Goal: Task Accomplishment & Management: Understand process/instructions

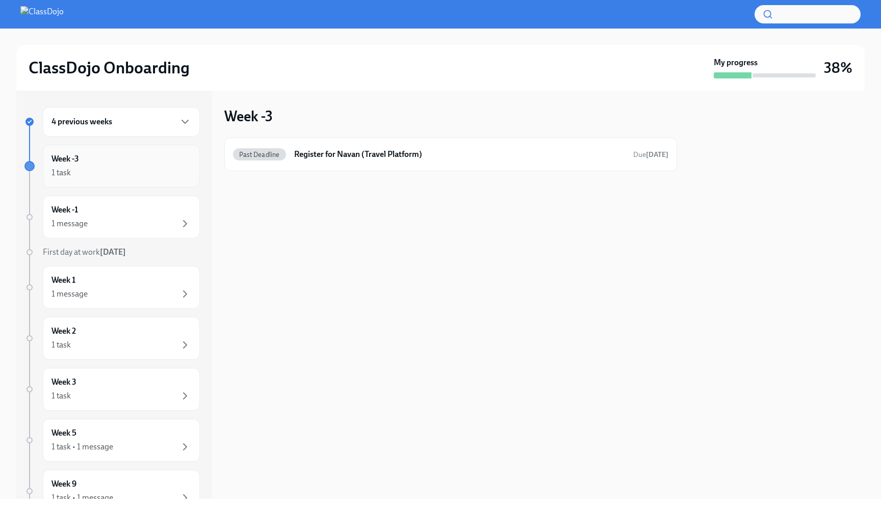
click at [161, 181] on div "Week -3 1 task" at bounding box center [121, 166] width 157 height 43
click at [178, 127] on div "4 previous weeks" at bounding box center [121, 122] width 140 height 12
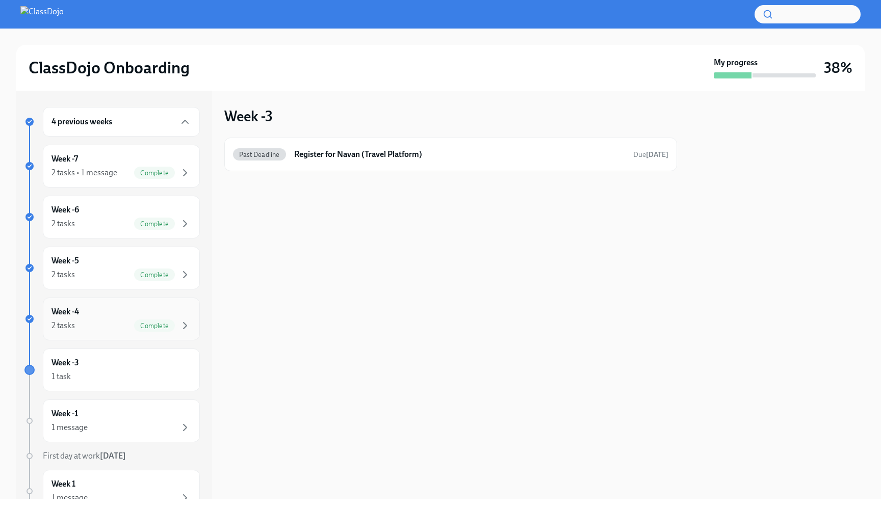
click at [178, 328] on div "Complete" at bounding box center [162, 326] width 57 height 12
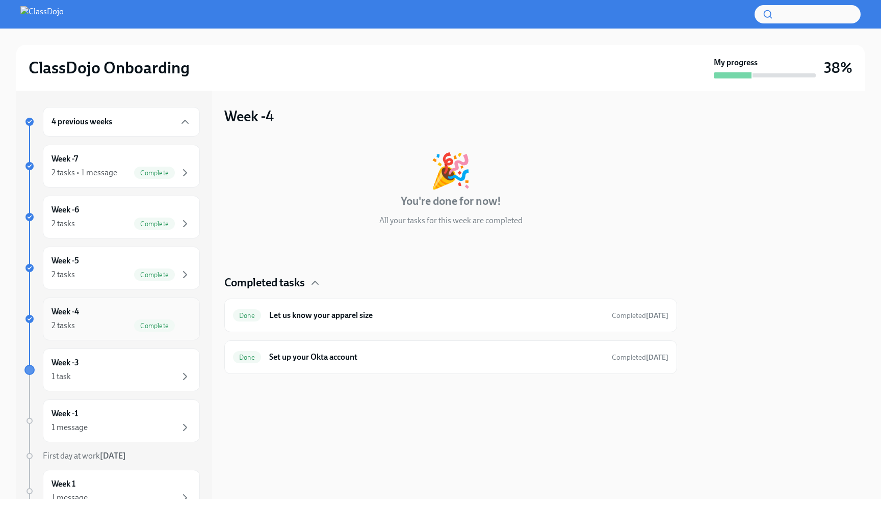
scroll to position [27, 0]
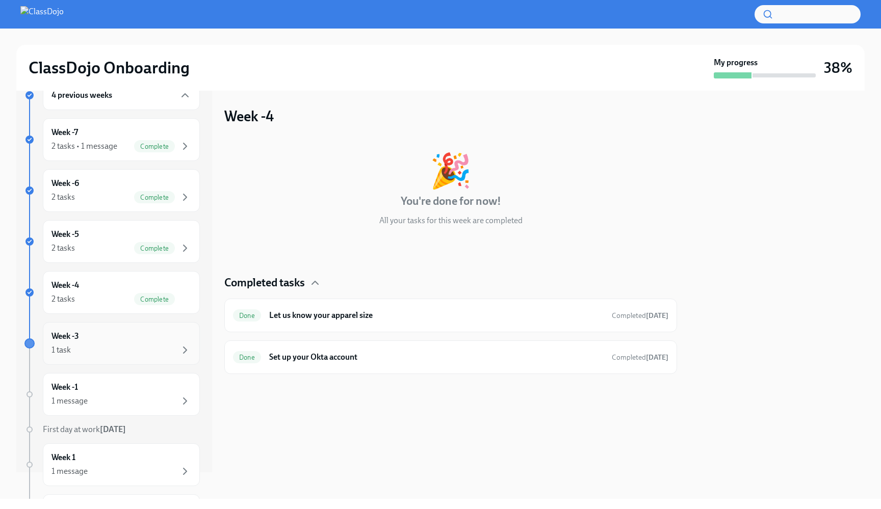
click at [124, 355] on div "1 task" at bounding box center [121, 350] width 140 height 12
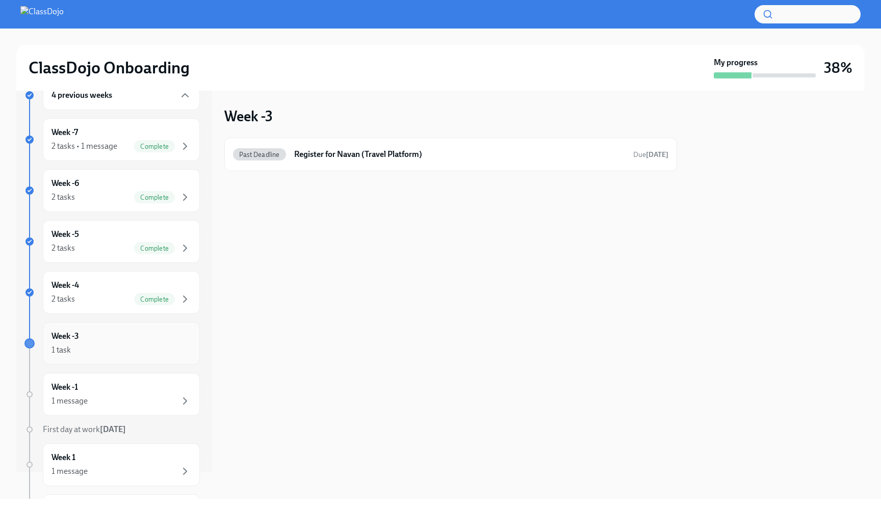
click at [89, 322] on div "Week -3 1 task" at bounding box center [121, 343] width 157 height 43
click at [136, 285] on div "Week -4 2 tasks Complete" at bounding box center [121, 292] width 140 height 25
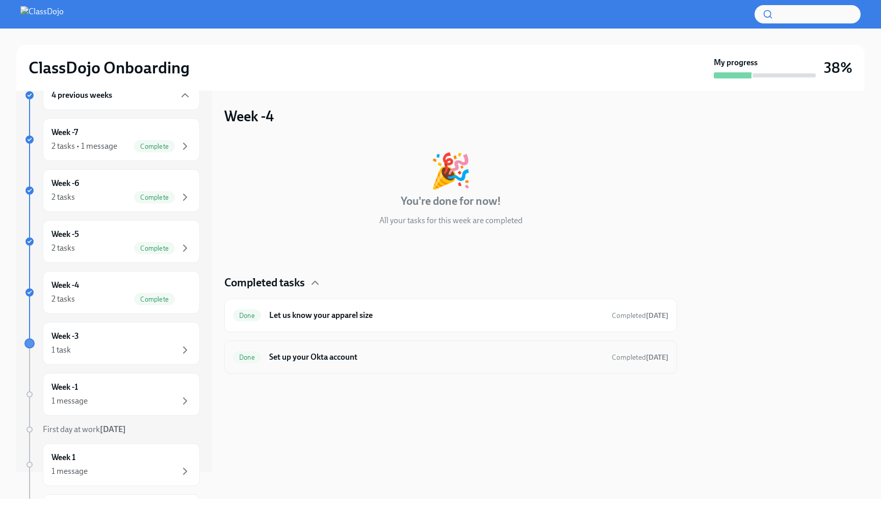
click at [294, 353] on h6 "Set up your Okta account" at bounding box center [436, 357] width 334 height 11
